Goal: Task Accomplishment & Management: Manage account settings

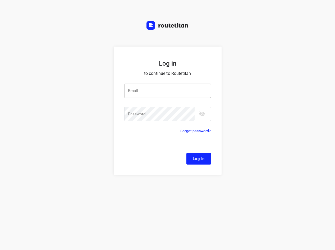
click at [212, 80] on form "Log in to continue to Routetitan Email Email ​ Password Password ​ Forgot passw…" at bounding box center [168, 111] width 108 height 129
click at [181, 86] on input "email" at bounding box center [167, 91] width 87 height 14
click at [242, 52] on div "Log in to continue to Routetitan Email Email ​ Password Password ​ Forgot passw…" at bounding box center [167, 149] width 335 height 204
click at [249, 88] on div "Log in to continue to Routetitan Email Email ​ Password Password ​ Forgot passw…" at bounding box center [167, 149] width 335 height 204
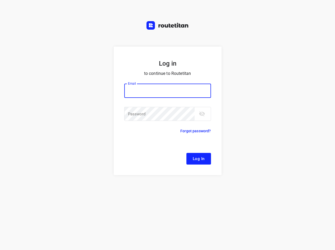
click at [188, 93] on input "email" at bounding box center [167, 91] width 87 height 14
click at [296, 80] on div "Log in to continue to Routetitan Email Email ​ Password Password ​ Forgot passw…" at bounding box center [167, 149] width 335 height 204
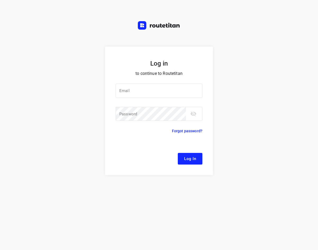
drag, startPoint x: 317, startPoint y: 191, endPoint x: 223, endPoint y: 172, distance: 96.0
click at [223, 172] on div "Log in to continue to Routetitan Email Email ​ Password Password ​ Forgot passw…" at bounding box center [159, 149] width 318 height 204
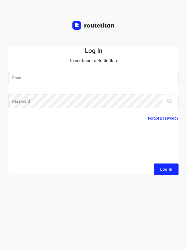
click at [79, 33] on div "Log in to continue to Routetitan Email Email ​ Password Password ​ Forgot passw…" at bounding box center [93, 125] width 187 height 250
